Goal: Task Accomplishment & Management: Use online tool/utility

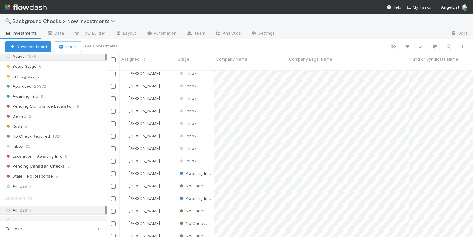
scroll to position [28, 0]
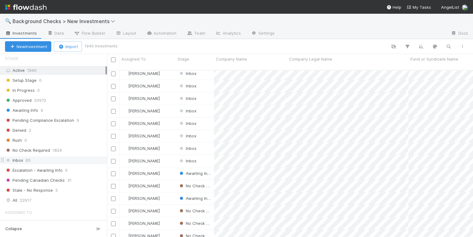
click at [60, 158] on div "Inbox 65" at bounding box center [56, 161] width 102 height 8
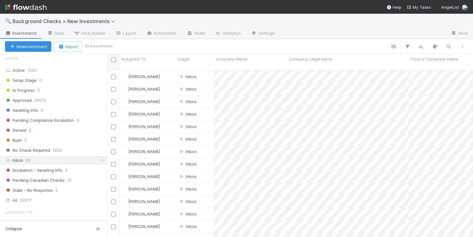
click at [114, 60] on input "checkbox" at bounding box center [113, 60] width 5 height 5
checkbox input "true"
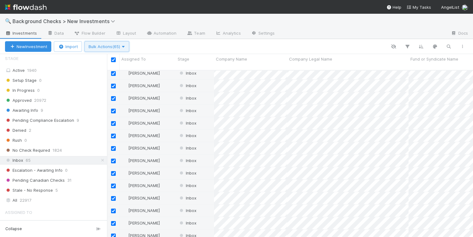
click at [124, 49] on button "Bulk Actions (65)" at bounding box center [106, 46] width 45 height 11
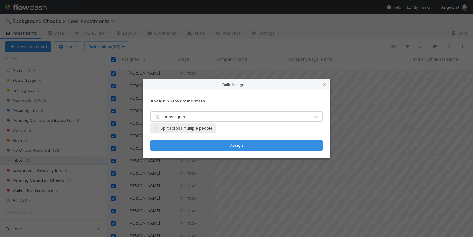
click at [180, 129] on button "Split across multiple people" at bounding box center [183, 129] width 64 height 8
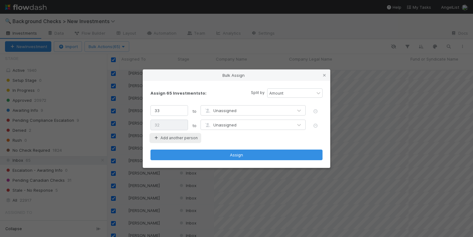
click at [179, 138] on button "Add another person" at bounding box center [176, 138] width 50 height 8
type input "22"
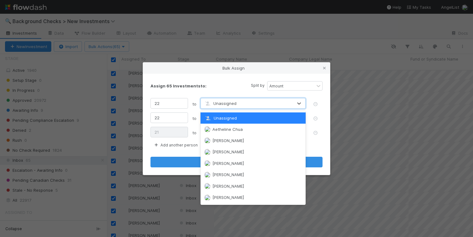
click at [224, 104] on span "Unassigned" at bounding box center [220, 103] width 33 height 5
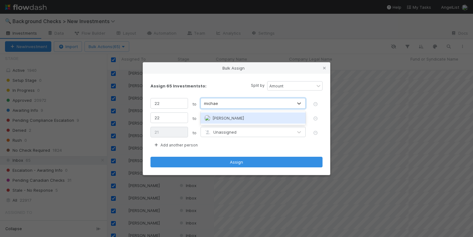
type input "[PERSON_NAME]"
click at [226, 117] on span "[PERSON_NAME]" at bounding box center [228, 118] width 32 height 5
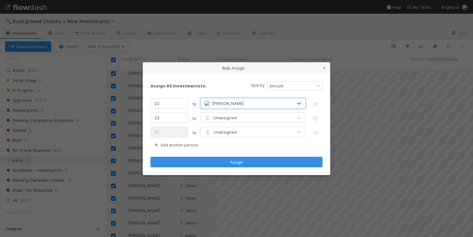
click at [229, 117] on span "Unassigned" at bounding box center [220, 117] width 33 height 5
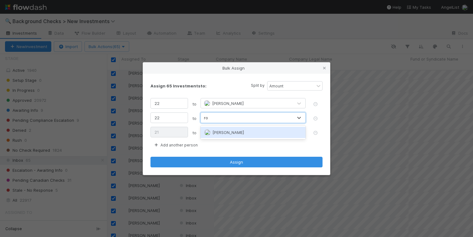
type input "ros"
click at [225, 133] on span "[PERSON_NAME]" at bounding box center [228, 132] width 32 height 5
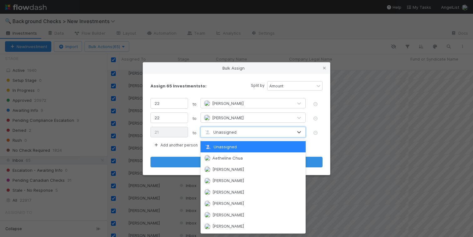
click at [226, 133] on span "Unassigned" at bounding box center [220, 132] width 33 height 5
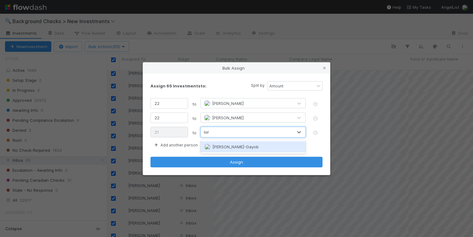
type input "[PERSON_NAME]"
click at [228, 148] on span "[PERSON_NAME]-Gayob" at bounding box center [235, 147] width 46 height 5
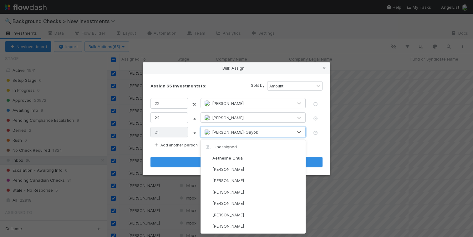
scroll to position [103, 0]
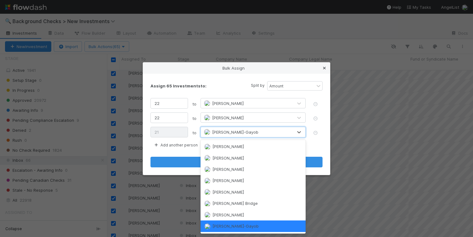
click at [324, 69] on icon at bounding box center [324, 68] width 6 height 4
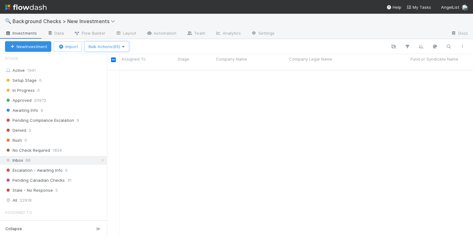
scroll to position [176, 0]
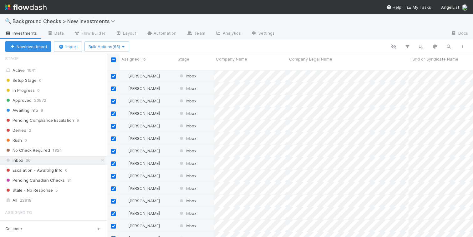
click at [113, 59] on input "checkbox" at bounding box center [113, 60] width 5 height 5
click at [112, 59] on input "checkbox" at bounding box center [113, 60] width 5 height 5
checkbox input "false"
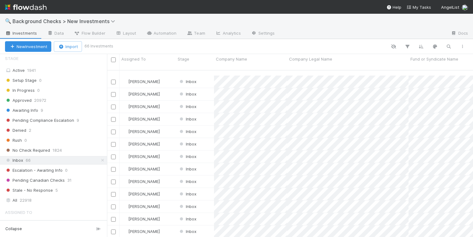
scroll to position [654, 0]
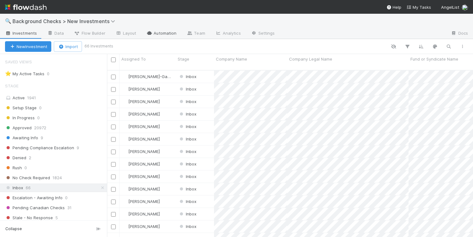
click at [162, 35] on link "Automation" at bounding box center [161, 34] width 40 height 10
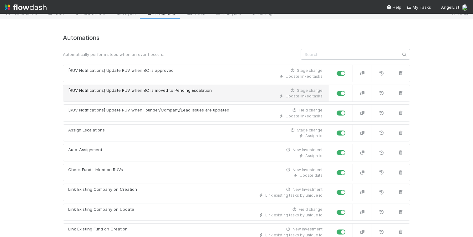
scroll to position [18, 0]
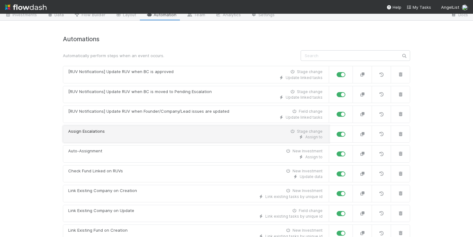
click at [180, 131] on div "Assign Escalations Stage change" at bounding box center [195, 132] width 254 height 6
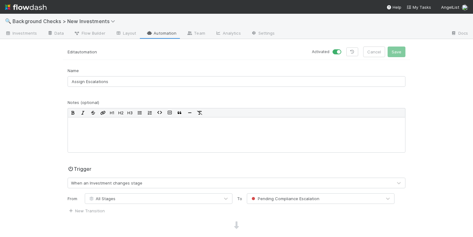
click at [158, 28] on div "🔍 Background Checks > New Investments" at bounding box center [236, 21] width 473 height 15
click at [158, 32] on link "Automation" at bounding box center [161, 34] width 40 height 10
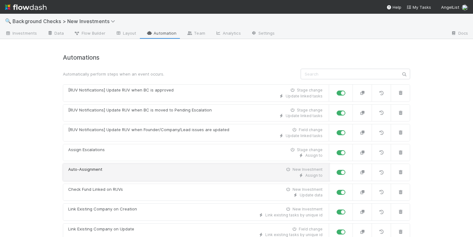
click at [112, 171] on div "Auto-Assignment New Investment" at bounding box center [195, 170] width 254 height 6
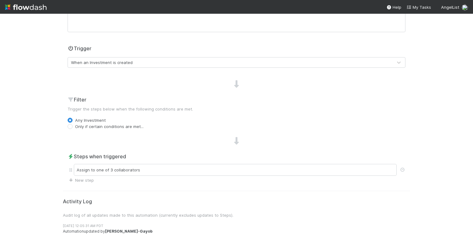
scroll to position [136, 0]
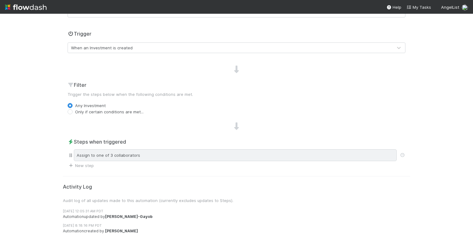
click at [153, 154] on div "Assign to one of 3 collaborators" at bounding box center [235, 156] width 323 height 12
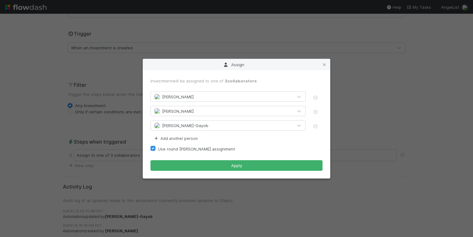
click at [395, 70] on div "Assign Investment will be assigned to one of 3 collaborators Michael Capilitan …" at bounding box center [236, 118] width 473 height 237
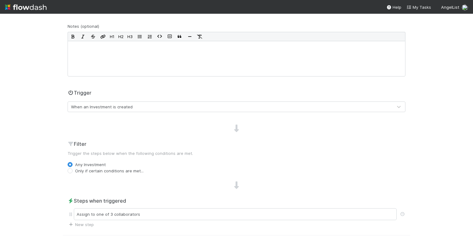
scroll to position [0, 0]
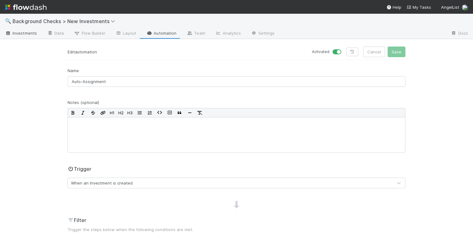
click at [25, 37] on link "Investments" at bounding box center [21, 34] width 42 height 10
